Goal: Task Accomplishment & Management: Manage account settings

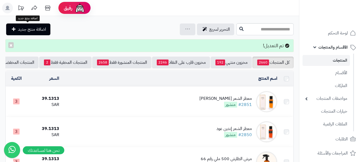
click at [28, 25] on link "اضافة منتج جديد" at bounding box center [28, 30] width 44 height 12
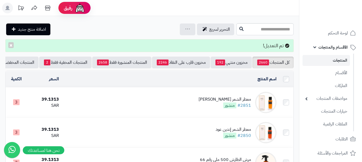
click at [25, 30] on span "اضافة منتج جديد" at bounding box center [32, 29] width 28 height 6
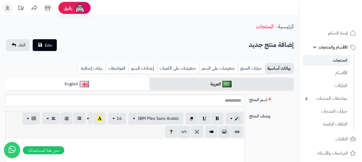
select select
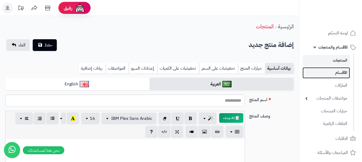
click at [342, 77] on link "الأقسام" at bounding box center [325, 72] width 47 height 11
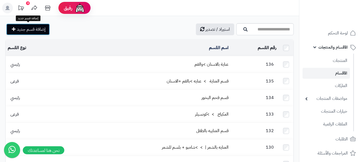
click at [20, 27] on span "إضافة قسم جديد" at bounding box center [31, 29] width 29 height 6
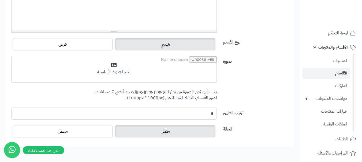
scroll to position [188, 0]
click at [141, 41] on label "رئيسي" at bounding box center [165, 44] width 100 height 12
click at [198, 48] on label "رئيسي" at bounding box center [165, 44] width 100 height 12
click at [198, 46] on label "رئيسي" at bounding box center [165, 44] width 100 height 12
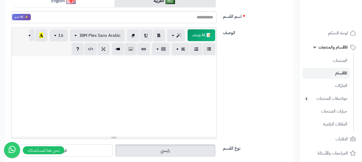
scroll to position [54, 0]
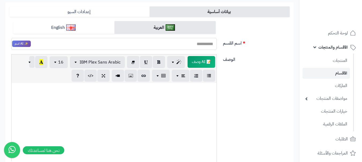
click at [199, 44] on input "اسم القسم" at bounding box center [113, 44] width 205 height 12
type input "*"
click at [215, 44] on input "**********" at bounding box center [113, 44] width 205 height 12
drag, startPoint x: 188, startPoint y: 46, endPoint x: 219, endPoint y: 46, distance: 31.3
click at [220, 45] on div "**********" at bounding box center [113, 44] width 213 height 12
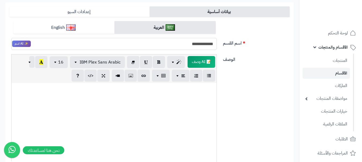
type input "**********"
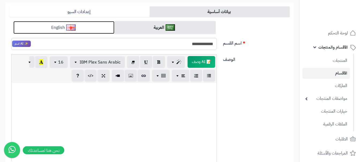
drag, startPoint x: 78, startPoint y: 27, endPoint x: 112, endPoint y: 32, distance: 34.4
click at [79, 27] on link "English" at bounding box center [63, 27] width 101 height 13
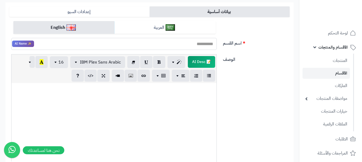
paste input "**********"
type input "**********"
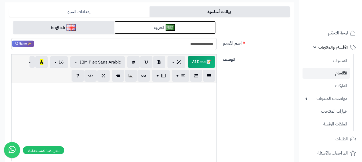
click at [200, 32] on link "العربية" at bounding box center [164, 27] width 101 height 13
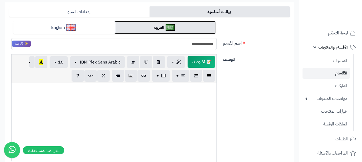
click at [199, 34] on link "العربية" at bounding box center [164, 27] width 101 height 13
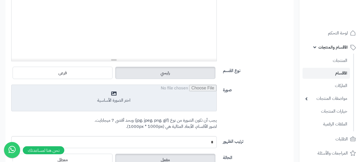
scroll to position [161, 0]
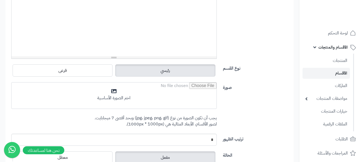
click at [177, 65] on label "رئيسي" at bounding box center [165, 71] width 100 height 12
click at [176, 67] on label "رئيسي" at bounding box center [165, 71] width 100 height 12
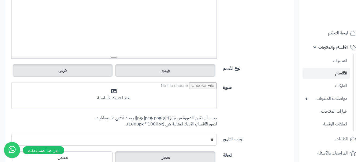
click at [80, 67] on label "فرعى" at bounding box center [63, 71] width 100 height 12
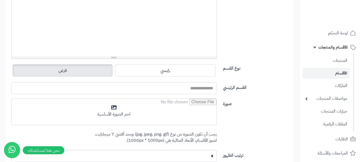
click at [212, 87] on input "القسم الرئيسي" at bounding box center [113, 88] width 205 height 12
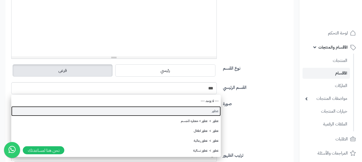
click at [192, 111] on link "عطور" at bounding box center [115, 112] width 209 height 10
type input "****"
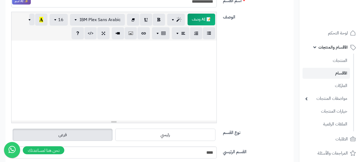
scroll to position [0, 0]
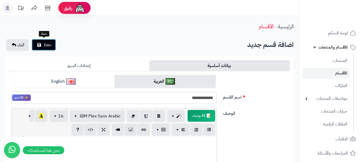
click at [46, 45] on span "حفظ" at bounding box center [48, 45] width 8 height 6
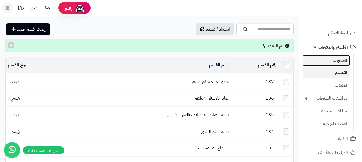
click at [345, 59] on link "المنتجات" at bounding box center [325, 60] width 47 height 11
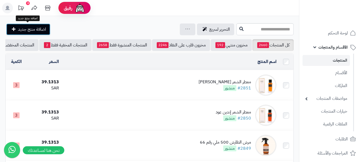
click at [32, 28] on span "اضافة منتج جديد" at bounding box center [32, 29] width 28 height 6
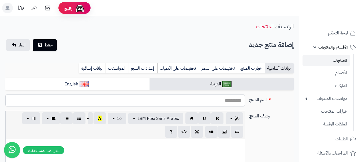
select select
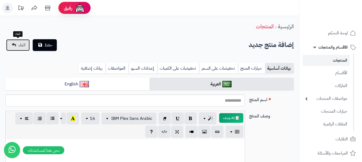
click at [21, 44] on span "الغاء" at bounding box center [21, 45] width 7 height 6
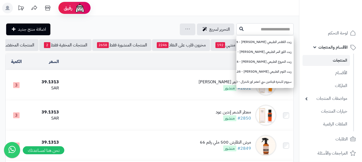
paste input "**********"
type input "**********"
click at [237, 27] on button at bounding box center [241, 29] width 8 height 10
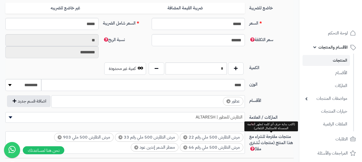
scroll to position [268, 0]
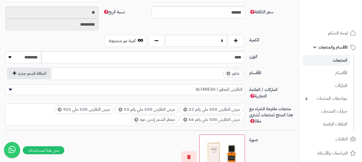
click at [203, 75] on ul "× عطور" at bounding box center [148, 73] width 193 height 10
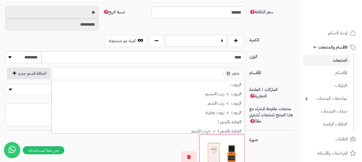
click at [203, 75] on ul "× عطور" at bounding box center [148, 73] width 193 height 10
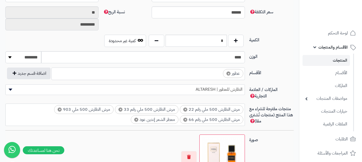
click at [203, 75] on ul "× عطور" at bounding box center [148, 73] width 193 height 10
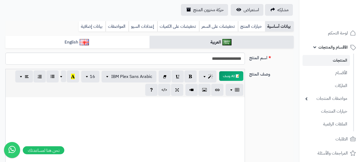
scroll to position [0, 0]
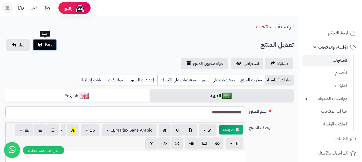
click at [40, 46] on button "حفظ" at bounding box center [45, 45] width 24 height 12
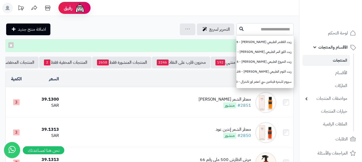
paste input "**********"
type input "**********"
click at [239, 27] on icon at bounding box center [241, 29] width 4 height 4
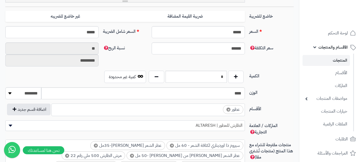
scroll to position [241, 0]
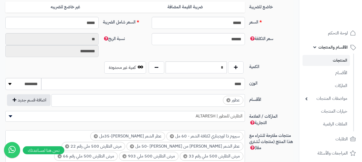
click at [215, 102] on input "search" at bounding box center [217, 99] width 7 height 6
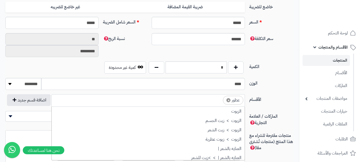
click at [215, 102] on input "search" at bounding box center [217, 99] width 7 height 6
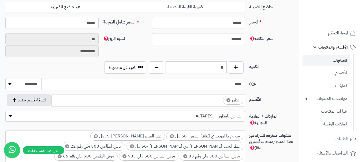
click at [215, 102] on input "search" at bounding box center [217, 99] width 7 height 6
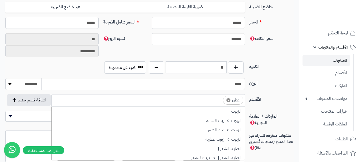
scroll to position [243, 0]
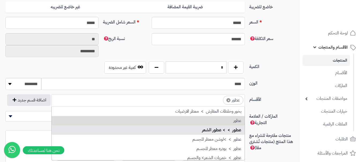
drag, startPoint x: 183, startPoint y: 133, endPoint x: 179, endPoint y: 130, distance: 5.9
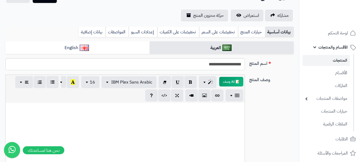
scroll to position [0, 0]
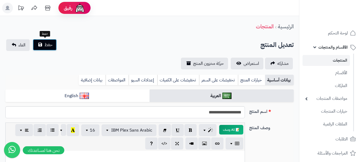
click at [48, 50] on button "حفظ" at bounding box center [45, 45] width 24 height 12
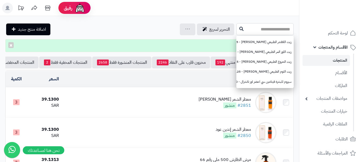
paste input "**********"
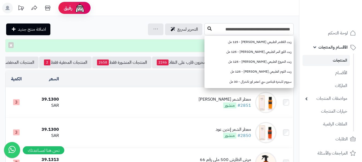
type input "**********"
click at [207, 26] on button at bounding box center [209, 29] width 8 height 10
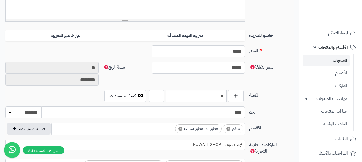
scroll to position [241, 0]
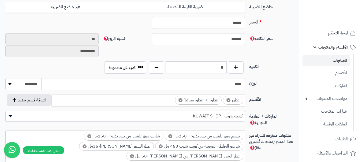
drag, startPoint x: 180, startPoint y: 101, endPoint x: 213, endPoint y: 102, distance: 33.5
click at [180, 101] on span "×" at bounding box center [180, 101] width 4 height 4
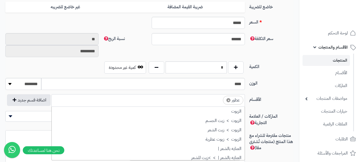
click at [215, 102] on input "search" at bounding box center [217, 99] width 7 height 6
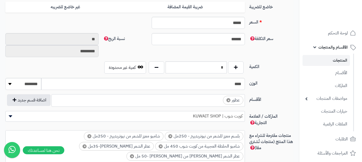
click at [215, 102] on input "search" at bounding box center [217, 99] width 7 height 6
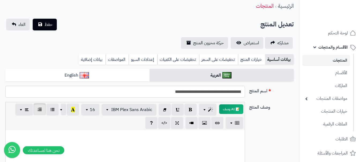
scroll to position [0, 0]
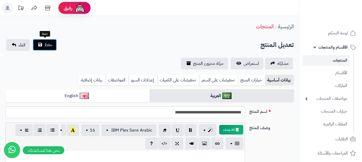
click at [50, 47] on span "حفظ" at bounding box center [48, 45] width 8 height 6
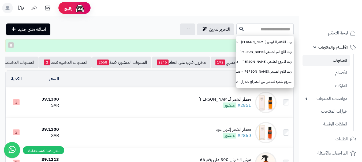
paste input "**********"
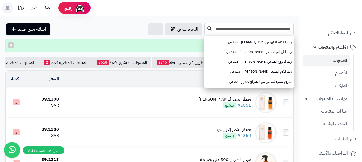
type input "**********"
click at [211, 27] on icon at bounding box center [209, 29] width 4 height 4
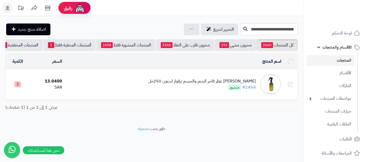
click at [184, 89] on div "السرتي عطر فاخر الشعر والجسم ترقواز استون 250مل #2464 منشور" at bounding box center [202, 84] width 108 height 12
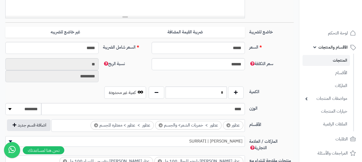
scroll to position [268, 0]
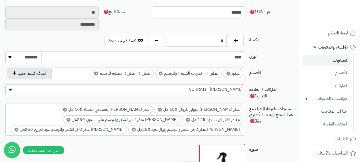
click at [162, 74] on span "×" at bounding box center [160, 74] width 4 height 4
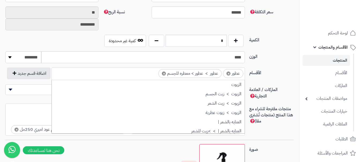
scroll to position [181, 0]
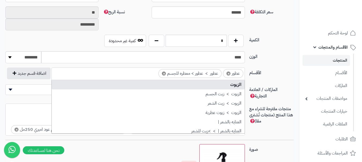
click at [144, 74] on ul "× عطور × عطور > عطور > معطره للجسم" at bounding box center [148, 73] width 193 height 10
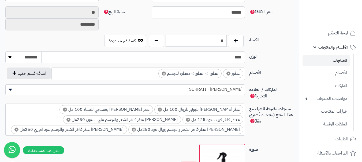
click at [144, 74] on ul "× عطور × عطور > عطور > معطره للجسم" at bounding box center [148, 73] width 193 height 10
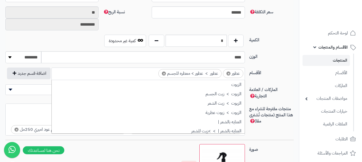
scroll to position [243, 0]
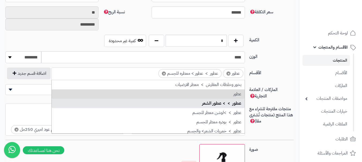
drag, startPoint x: 187, startPoint y: 104, endPoint x: 170, endPoint y: 106, distance: 17.7
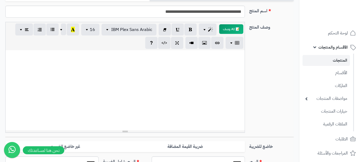
scroll to position [27, 0]
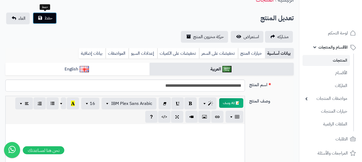
click at [43, 20] on button "حفظ" at bounding box center [45, 18] width 24 height 12
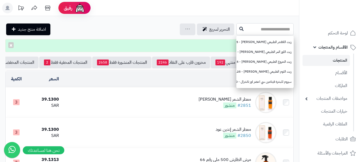
paste input "**********"
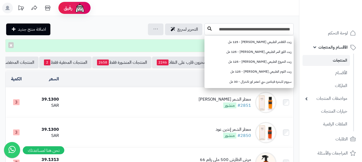
type input "**********"
click at [210, 26] on button at bounding box center [209, 29] width 8 height 10
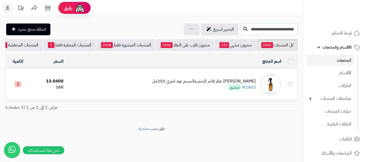
click at [175, 84] on td "[PERSON_NAME] عطر فاخر الشعر والجسم عود اميري 250مل #2463 منشور" at bounding box center [175, 85] width 218 height 30
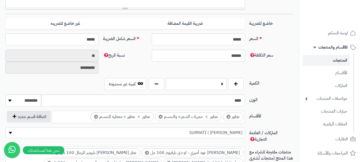
scroll to position [241, 0]
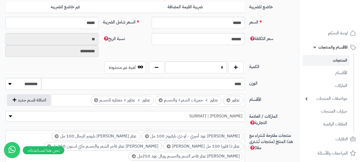
click at [161, 101] on span "×" at bounding box center [160, 101] width 4 height 4
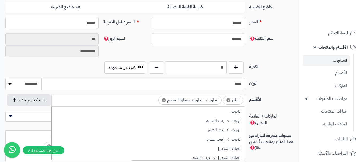
scroll to position [181, 0]
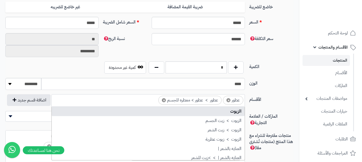
click at [154, 102] on input "search" at bounding box center [153, 99] width 7 height 6
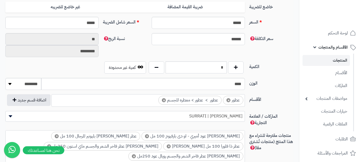
click at [154, 101] on input "search" at bounding box center [153, 99] width 7 height 6
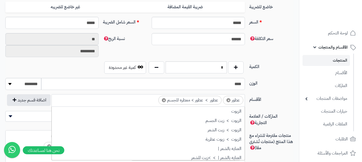
scroll to position [243, 0]
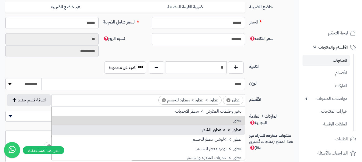
drag, startPoint x: 185, startPoint y: 133, endPoint x: 181, endPoint y: 134, distance: 3.4
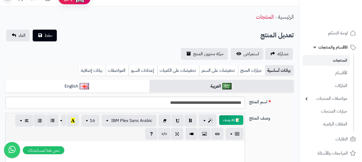
scroll to position [0, 0]
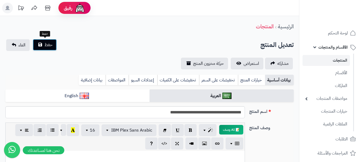
click at [46, 44] on span "حفظ" at bounding box center [48, 45] width 8 height 6
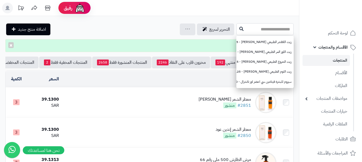
paste input "**********"
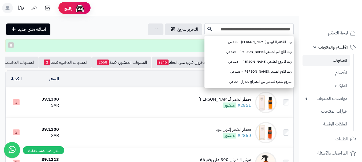
type input "**********"
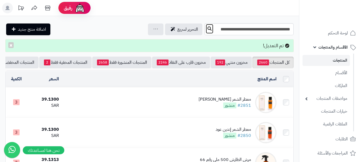
click at [208, 26] on button at bounding box center [209, 29] width 8 height 10
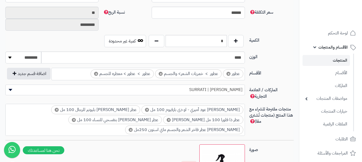
scroll to position [268, 0]
click at [161, 73] on span "×" at bounding box center [160, 74] width 4 height 4
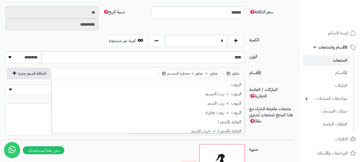
scroll to position [181, 0]
click at [156, 77] on ul "× عطور × عطور > عطور > معطره للجسم" at bounding box center [148, 73] width 193 height 10
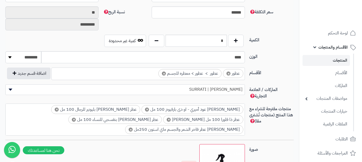
click at [155, 73] on input "search" at bounding box center [153, 72] width 7 height 6
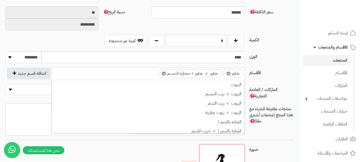
scroll to position [243, 0]
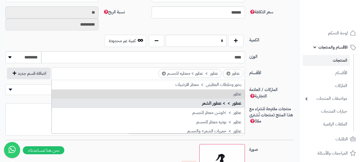
drag, startPoint x: 224, startPoint y: 104, endPoint x: 175, endPoint y: 111, distance: 49.2
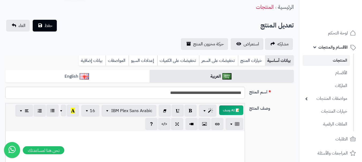
scroll to position [0, 0]
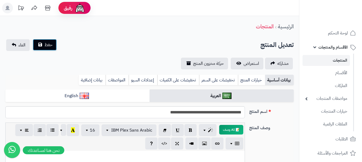
click at [54, 45] on button "حفظ" at bounding box center [45, 45] width 24 height 12
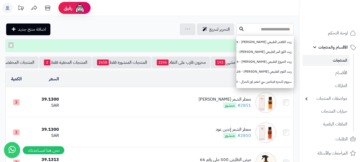
paste input "**********"
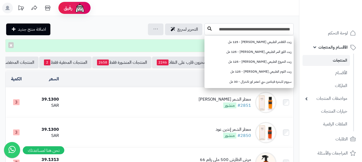
type input "**********"
click at [211, 29] on icon at bounding box center [209, 29] width 4 height 4
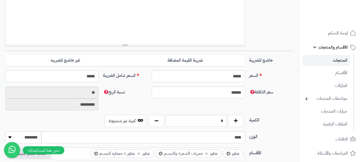
scroll to position [241, 0]
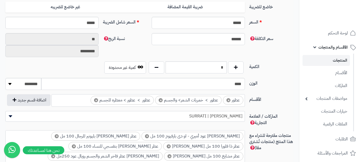
click at [161, 100] on span "×" at bounding box center [160, 101] width 4 height 4
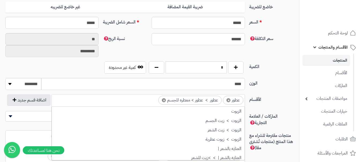
click at [153, 100] on input "search" at bounding box center [153, 99] width 7 height 6
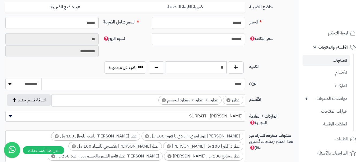
click at [153, 100] on input "search" at bounding box center [153, 99] width 7 height 6
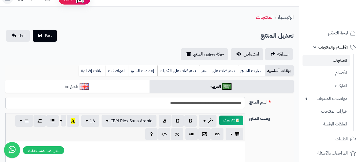
scroll to position [0, 0]
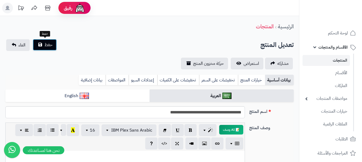
click at [46, 45] on span "حفظ" at bounding box center [48, 45] width 8 height 6
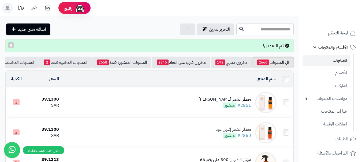
paste input "**********"
type input "**********"
click at [237, 32] on button at bounding box center [241, 29] width 8 height 10
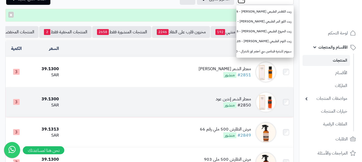
scroll to position [27, 0]
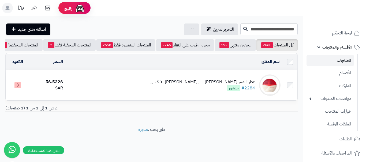
click at [167, 86] on td "عطر الشعر ون كيس من فرانك اوليفر -50 مل #2284 منشور" at bounding box center [173, 85] width 217 height 30
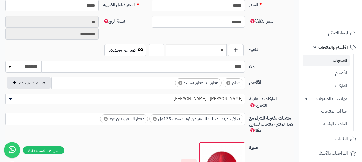
scroll to position [268, 0]
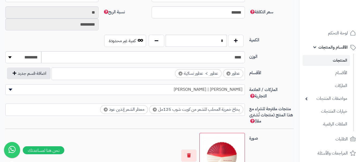
drag, startPoint x: 180, startPoint y: 73, endPoint x: 208, endPoint y: 74, distance: 28.1
click at [180, 74] on span "×" at bounding box center [180, 74] width 4 height 4
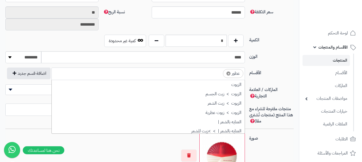
scroll to position [181, 0]
click at [216, 75] on input "search" at bounding box center [217, 72] width 7 height 6
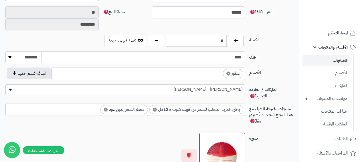
click at [216, 74] on input "search" at bounding box center [217, 72] width 7 height 6
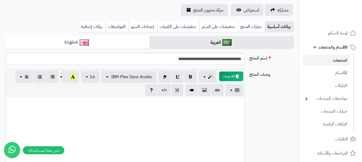
scroll to position [27, 0]
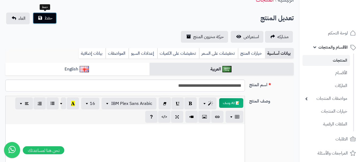
click at [46, 19] on span "حفظ" at bounding box center [48, 18] width 8 height 6
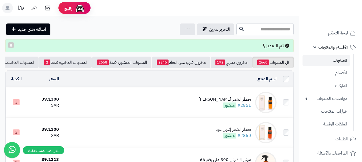
paste input "**********"
type input "**********"
click at [239, 28] on icon at bounding box center [241, 29] width 4 height 4
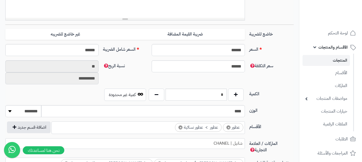
scroll to position [214, 0]
click at [180, 127] on span "×" at bounding box center [180, 127] width 4 height 4
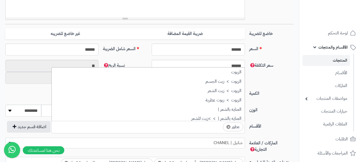
scroll to position [181, 0]
click at [216, 128] on input "search" at bounding box center [217, 126] width 7 height 6
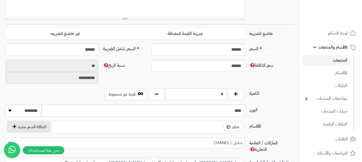
click at [216, 128] on input "search" at bounding box center [217, 126] width 7 height 6
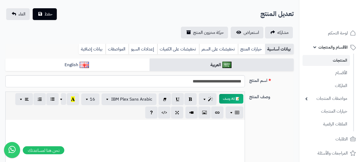
scroll to position [0, 0]
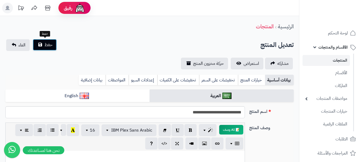
click at [48, 43] on span "حفظ" at bounding box center [48, 45] width 8 height 6
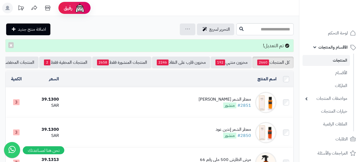
click at [7, 7] on icon at bounding box center [7, 8] width 4 height 4
